Goal: Information Seeking & Learning: Check status

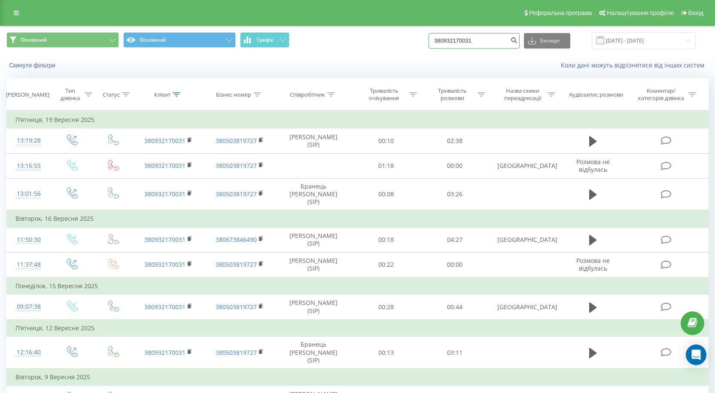
drag, startPoint x: 486, startPoint y: 41, endPoint x: 406, endPoint y: 43, distance: 79.4
click at [408, 43] on div "Основний Основний Графік 380932170031 Експорт .csv .xls .xlsx [DATE] - [DATE]" at bounding box center [357, 40] width 702 height 17
paste input "676508646"
type input "380676508646"
